Goal: Transaction & Acquisition: Download file/media

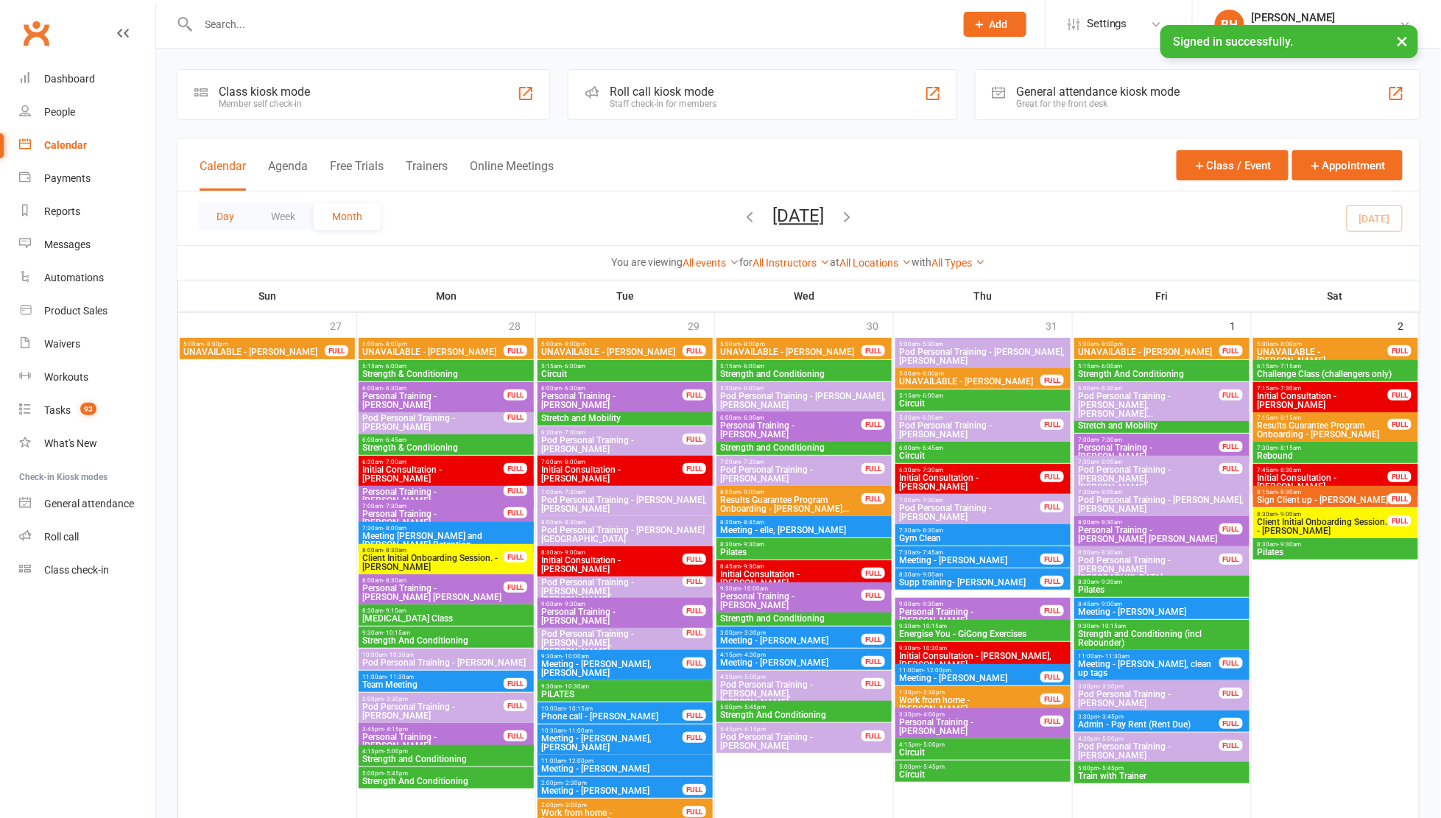
click at [222, 210] on button "Day" at bounding box center [225, 216] width 54 height 27
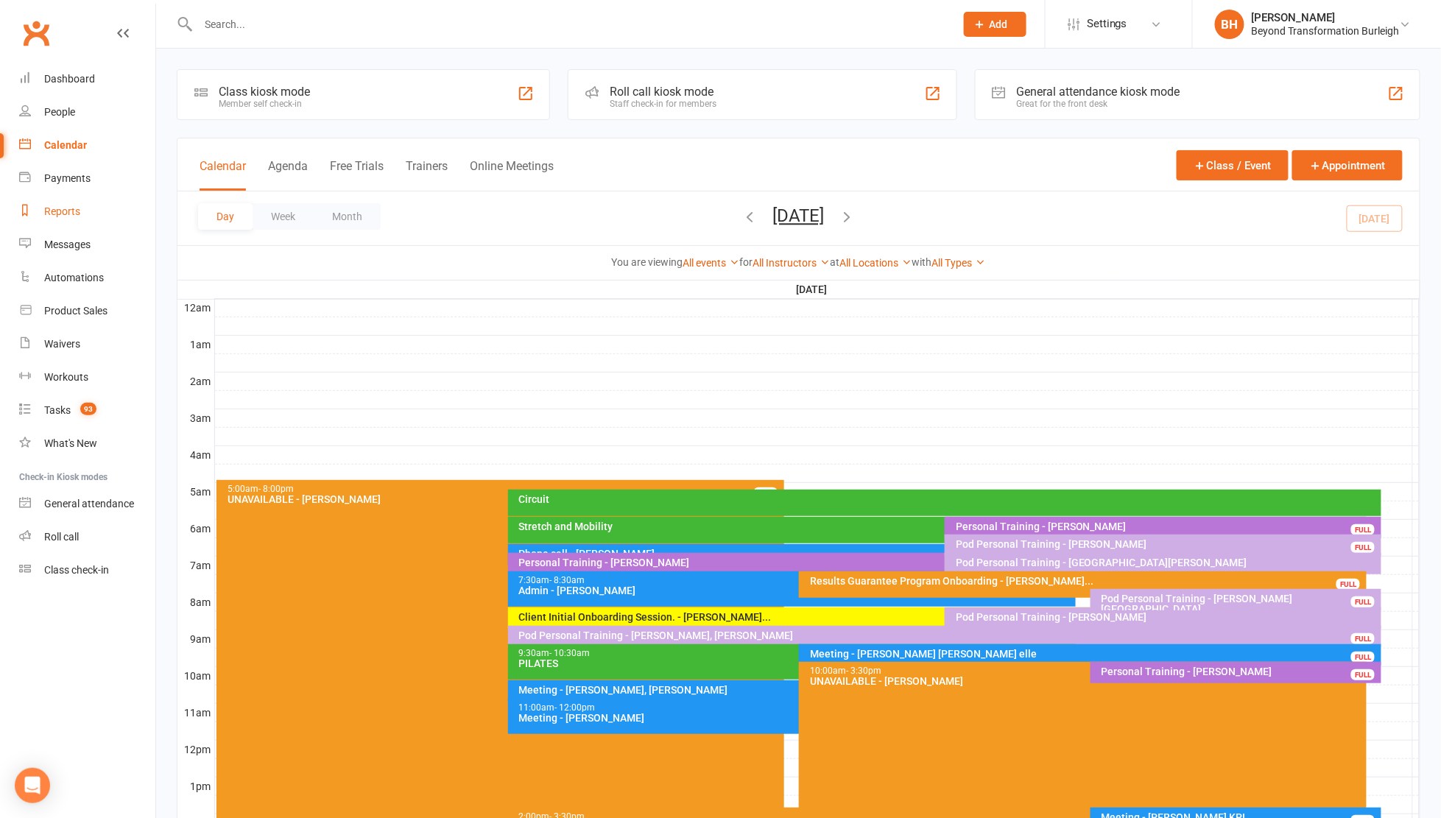
click at [77, 208] on div "Reports" at bounding box center [62, 211] width 36 height 12
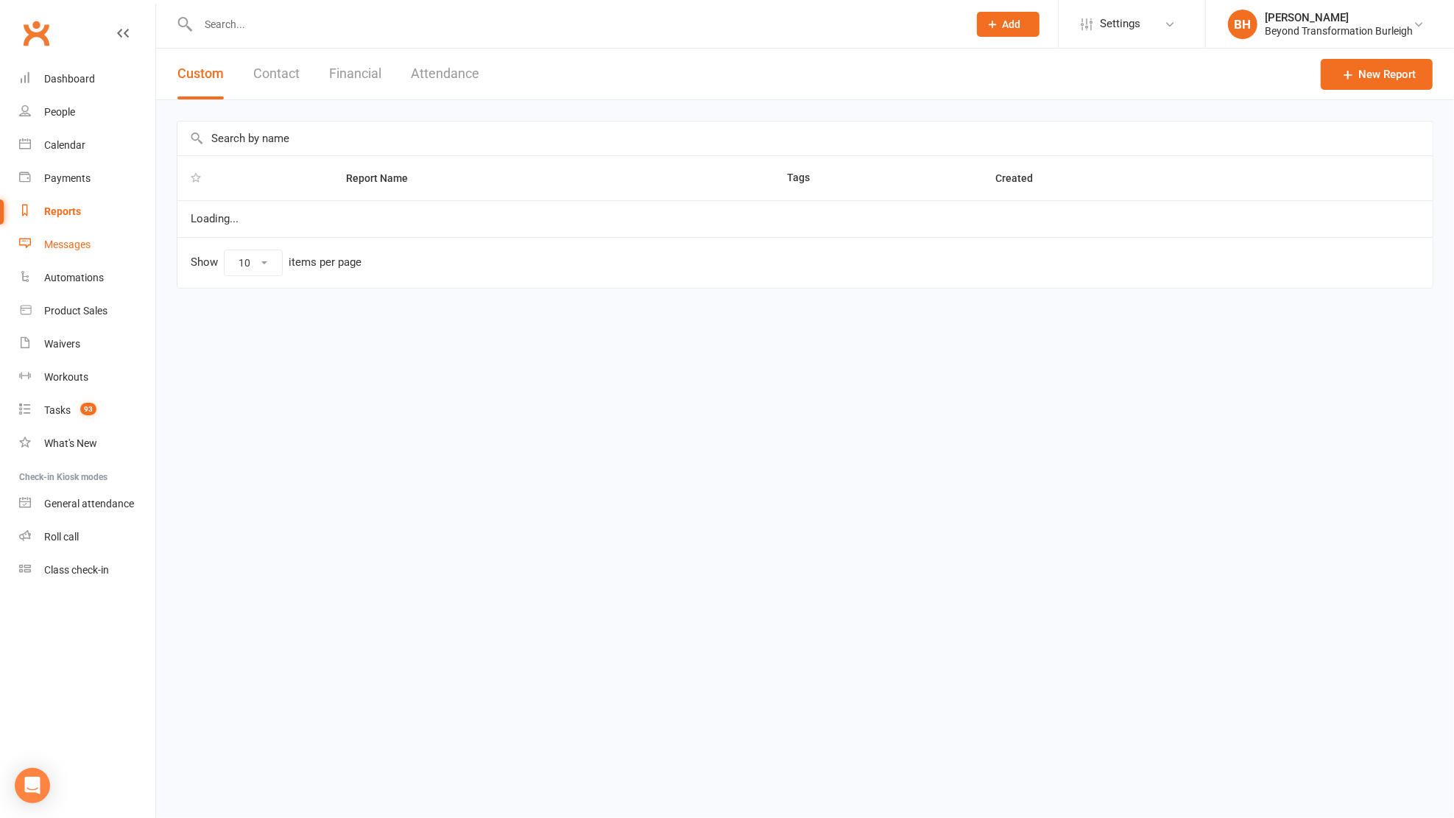
select select "100"
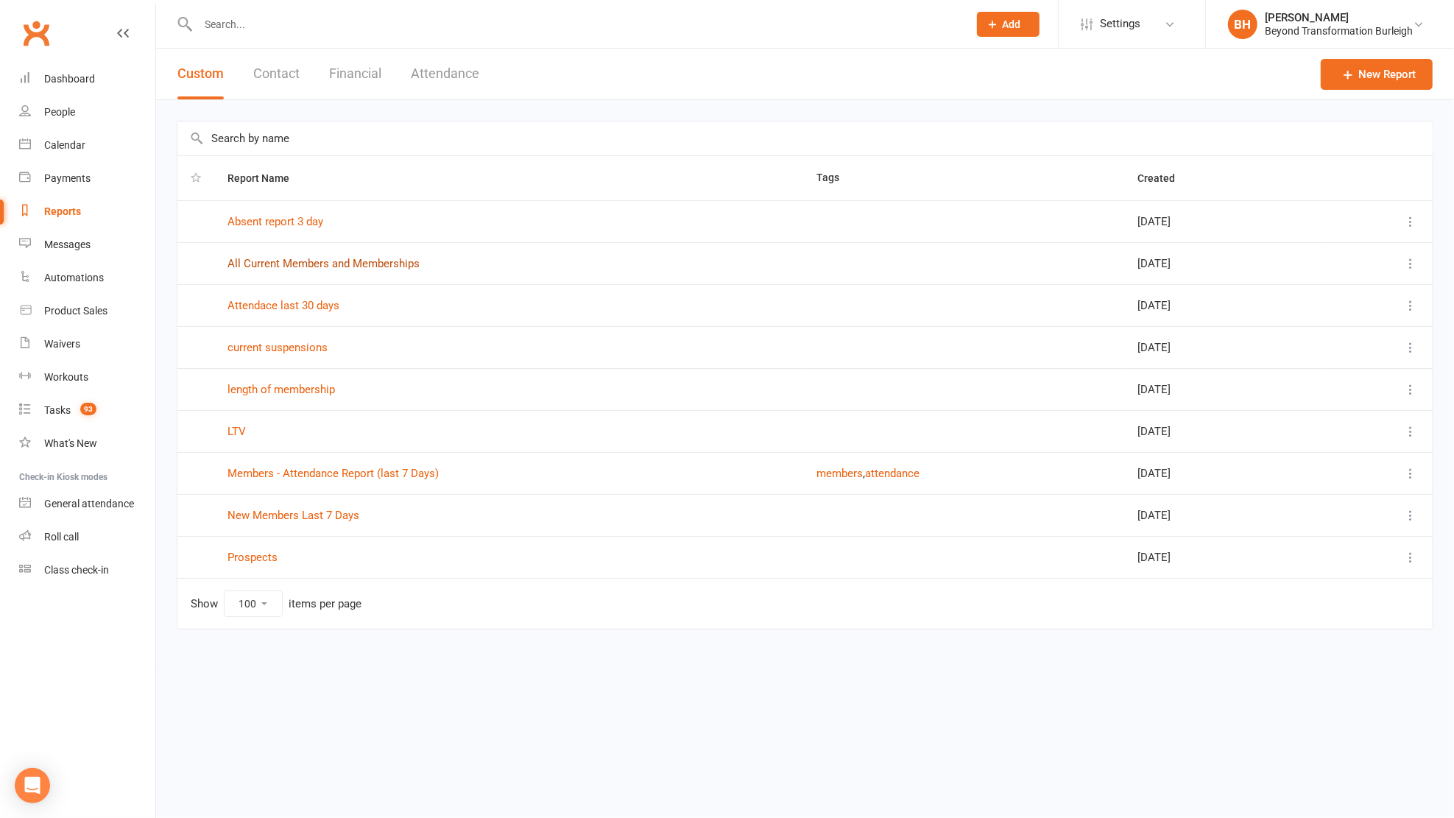
click at [290, 263] on link "All Current Members and Memberships" at bounding box center [324, 263] width 192 height 13
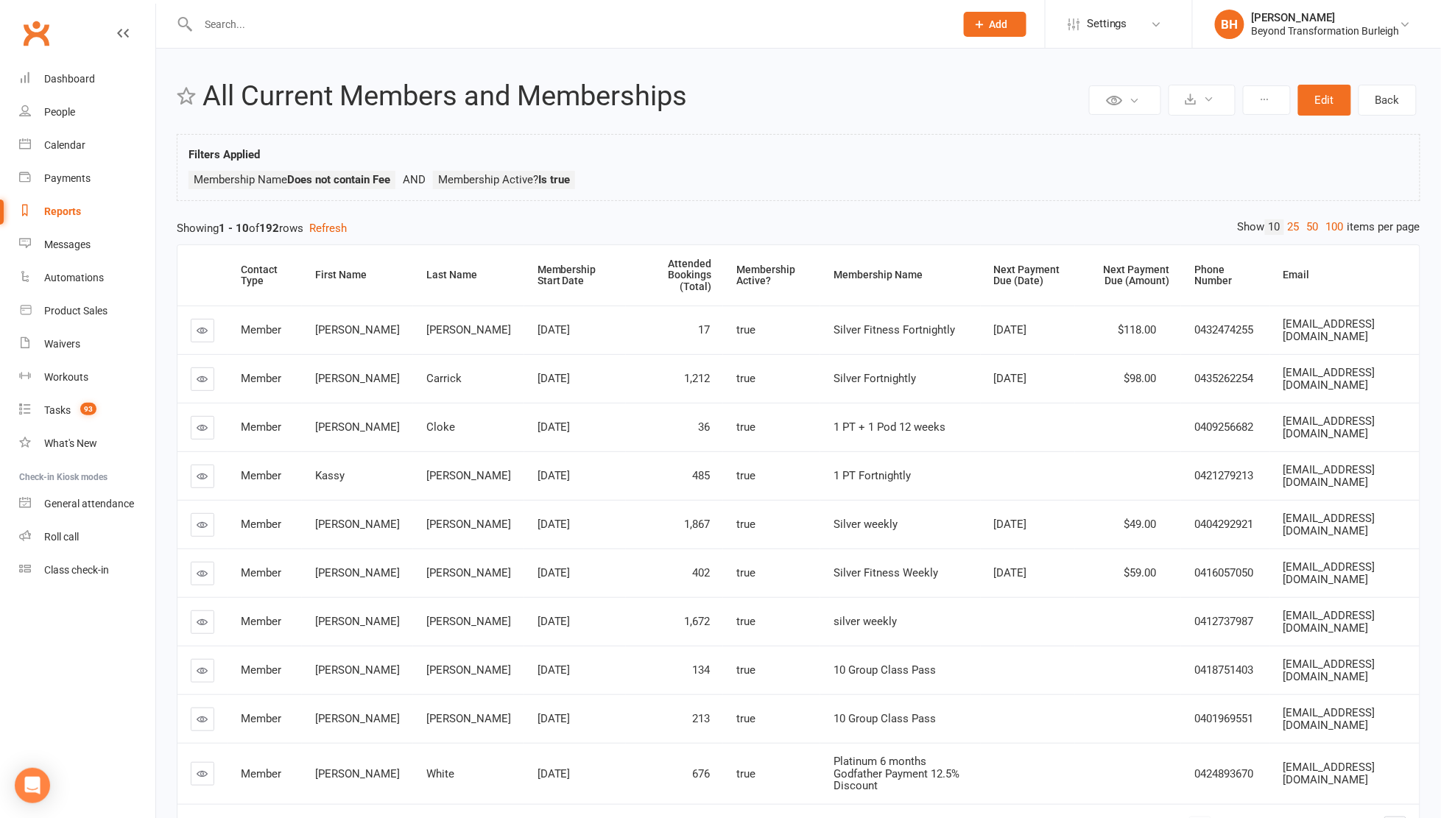
scroll to position [3, 0]
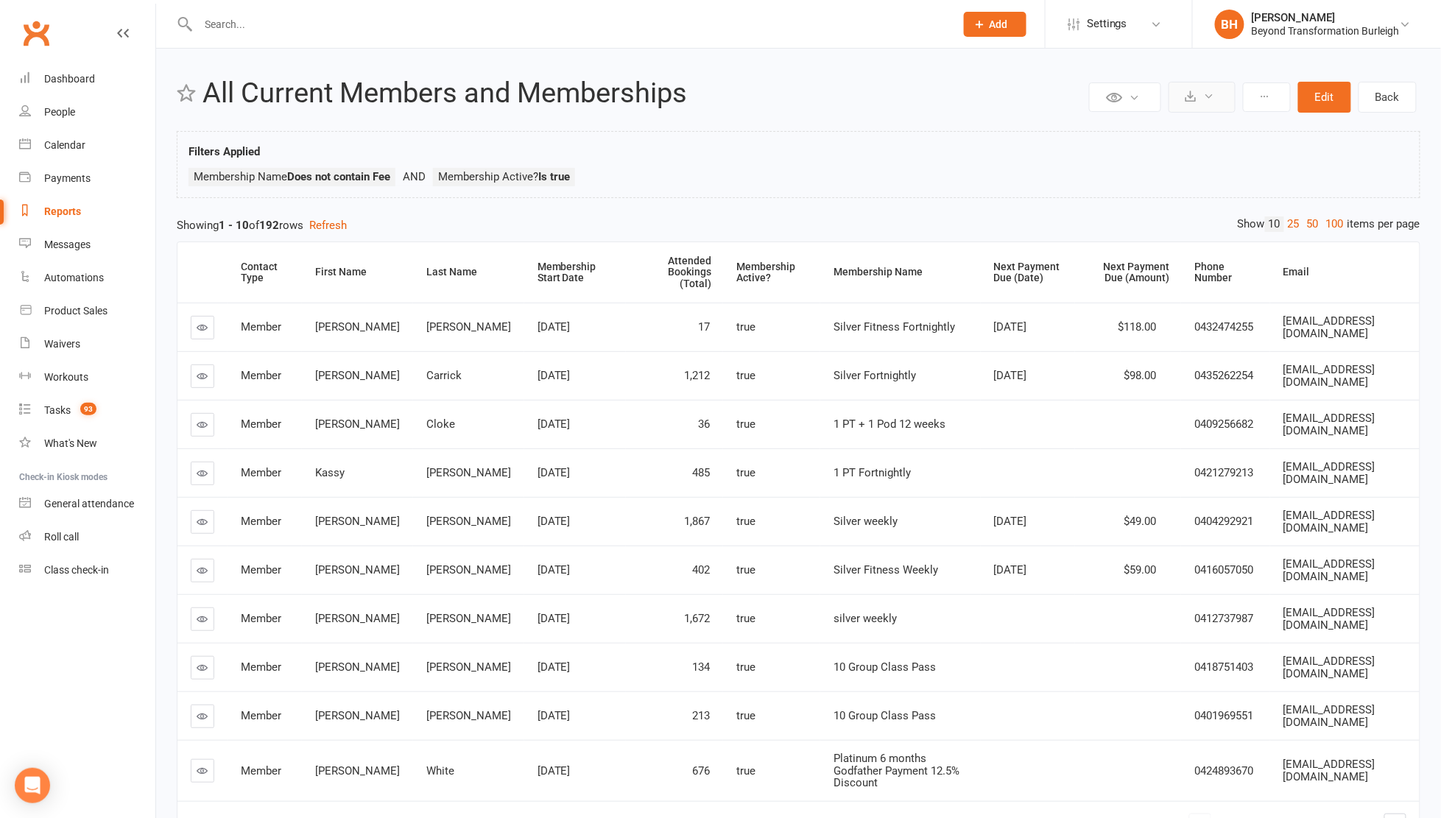
click at [1209, 95] on icon at bounding box center [1209, 96] width 11 height 11
click at [1328, 222] on link "100" at bounding box center [1335, 224] width 25 height 15
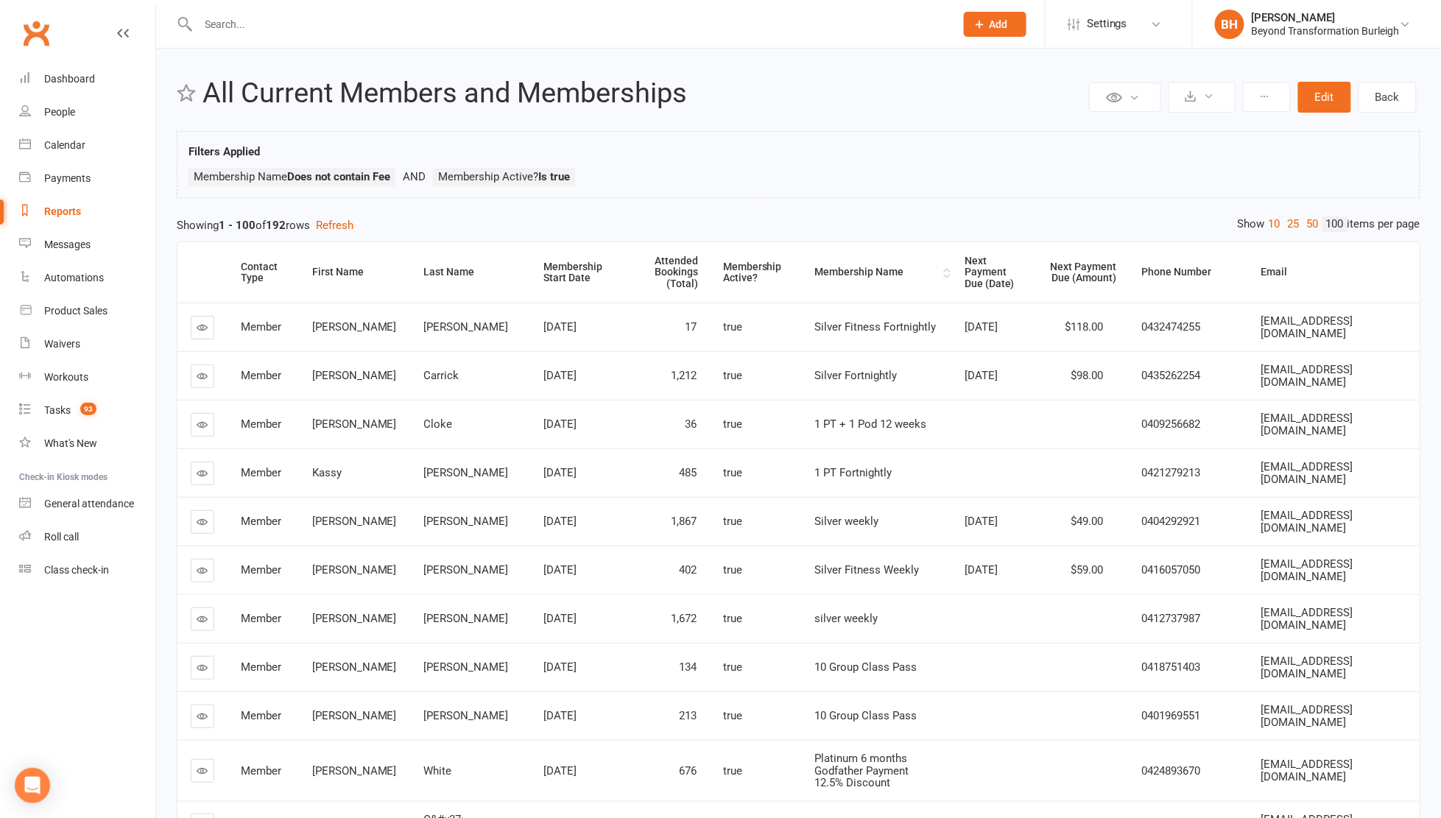
click at [814, 275] on div "Membership Name" at bounding box center [876, 272] width 125 height 11
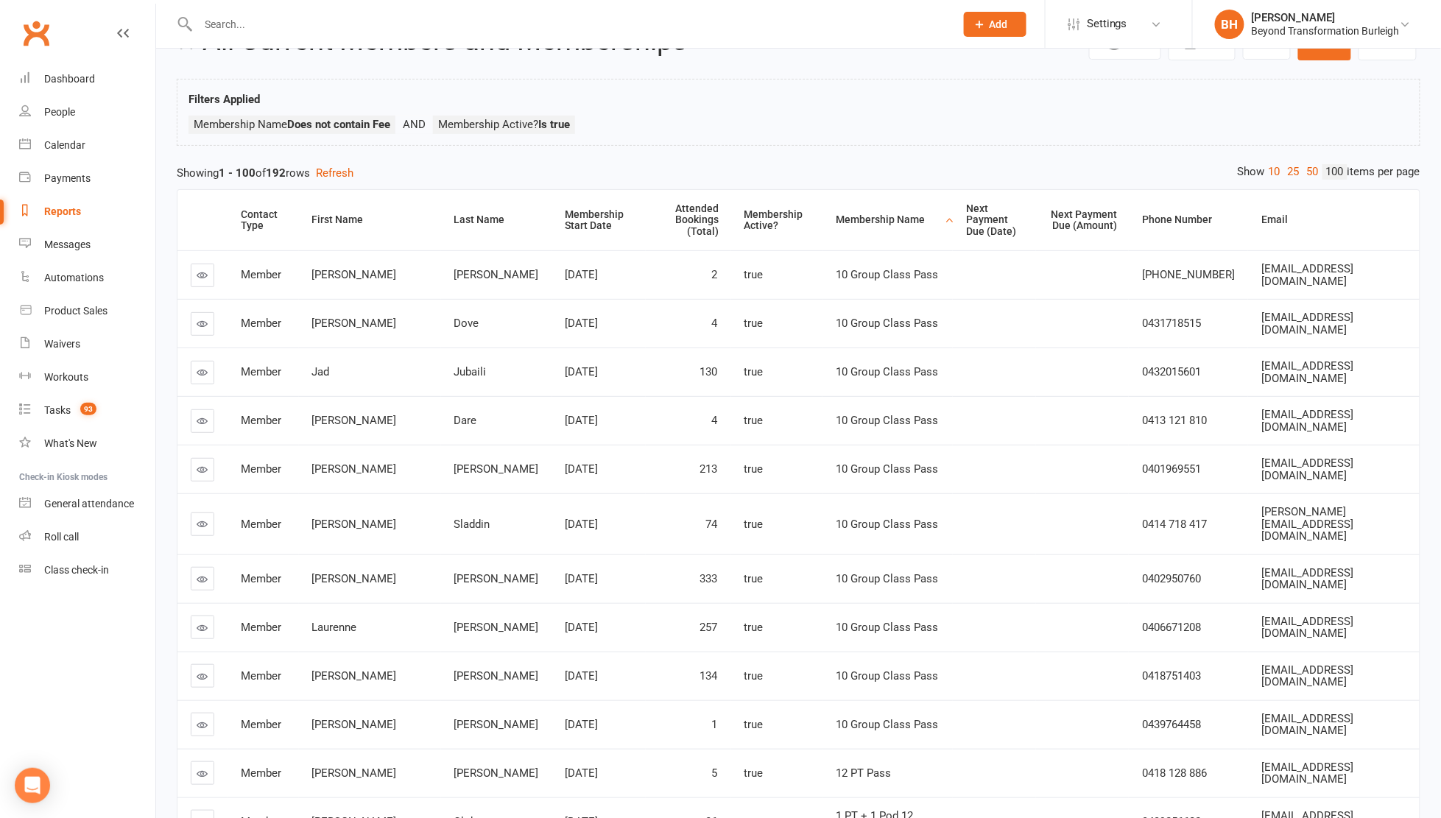
scroll to position [0, 0]
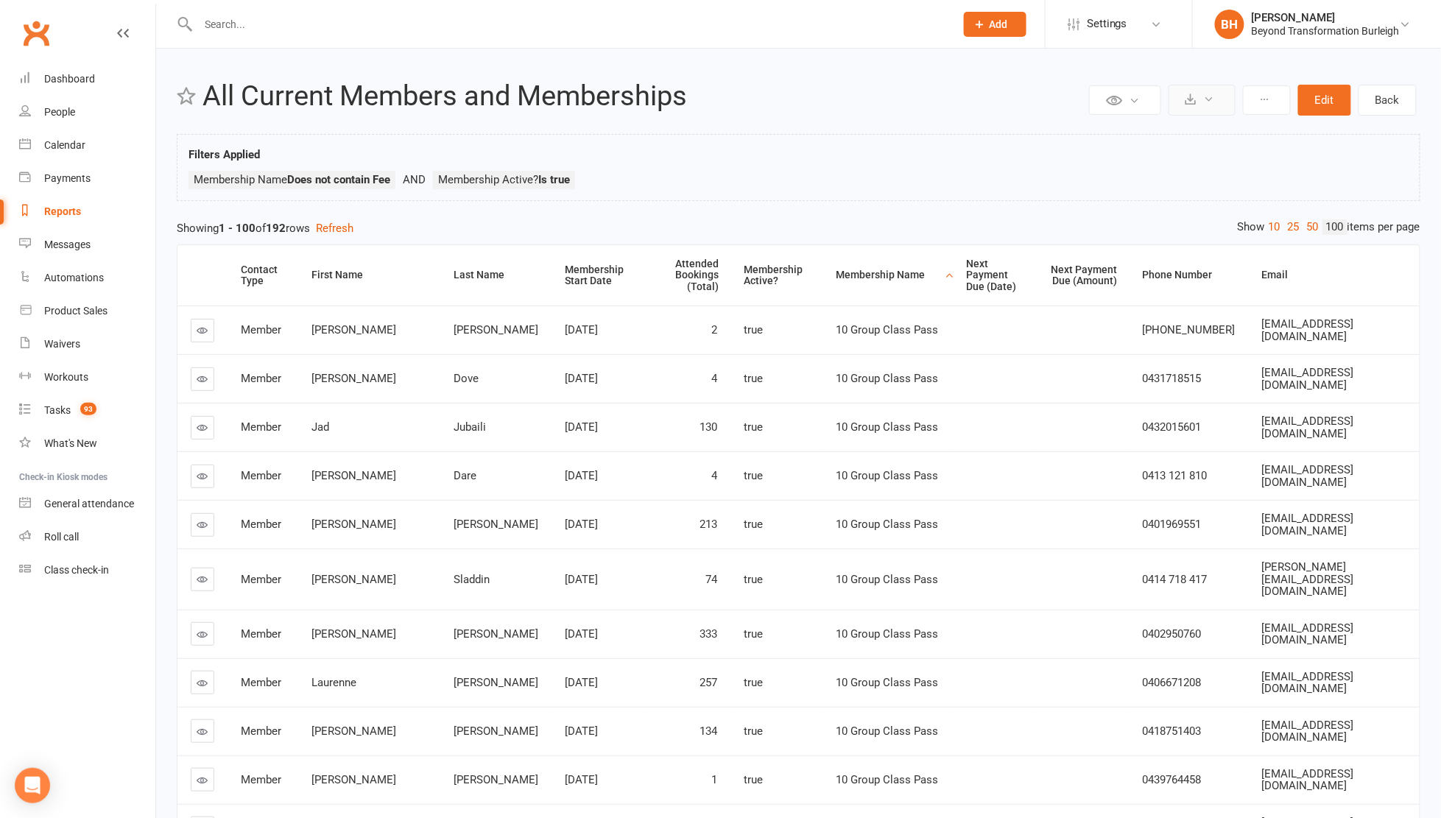
click at [1205, 99] on icon at bounding box center [1209, 99] width 11 height 11
click at [1138, 136] on link "Export to CSV" at bounding box center [1157, 135] width 155 height 29
click at [66, 82] on div "Dashboard" at bounding box center [69, 79] width 51 height 12
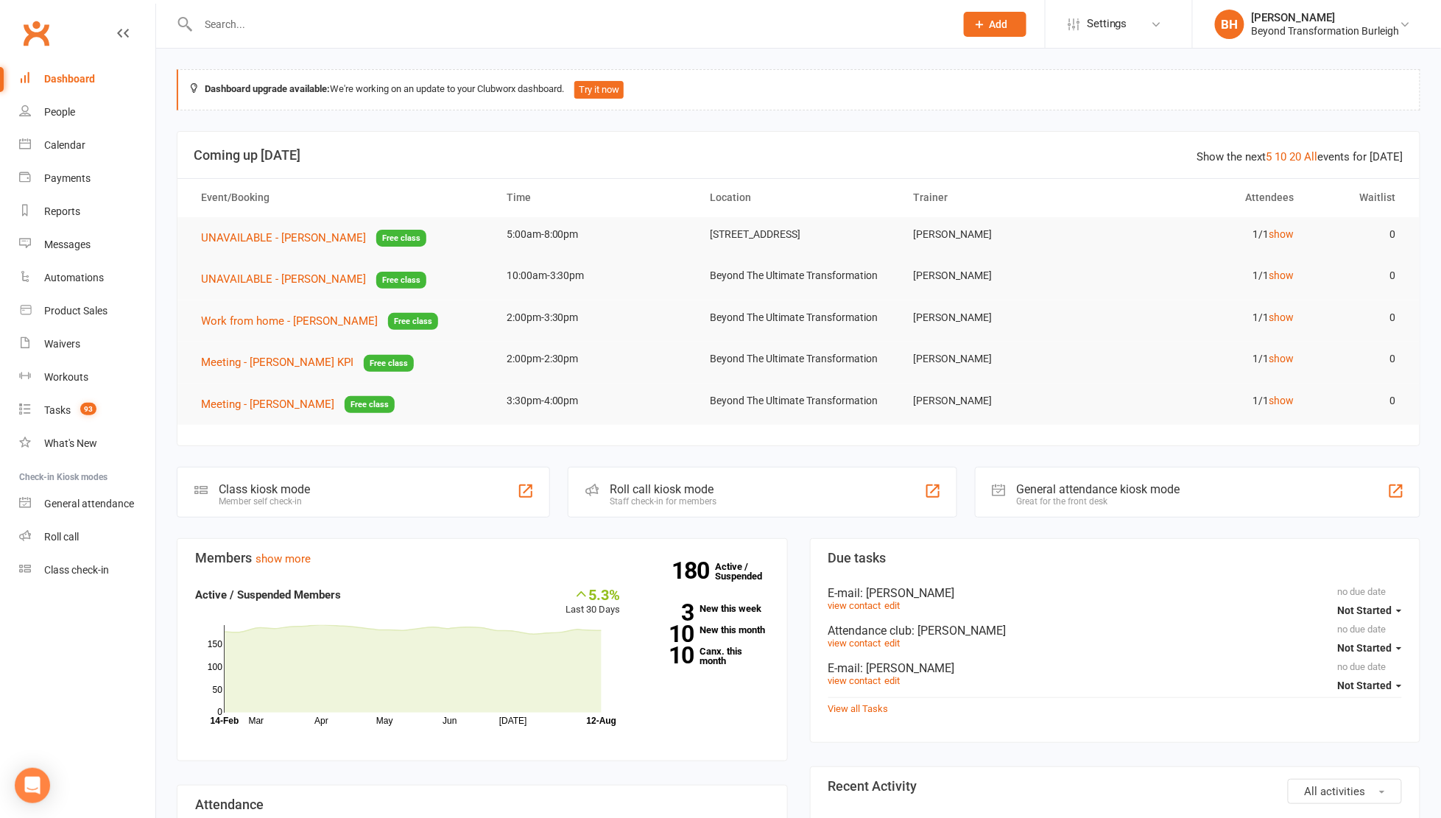
click at [295, 551] on h3 "Members show more" at bounding box center [482, 558] width 574 height 15
click at [292, 565] on link "show more" at bounding box center [283, 558] width 55 height 13
